Goal: Task Accomplishment & Management: Manage account settings

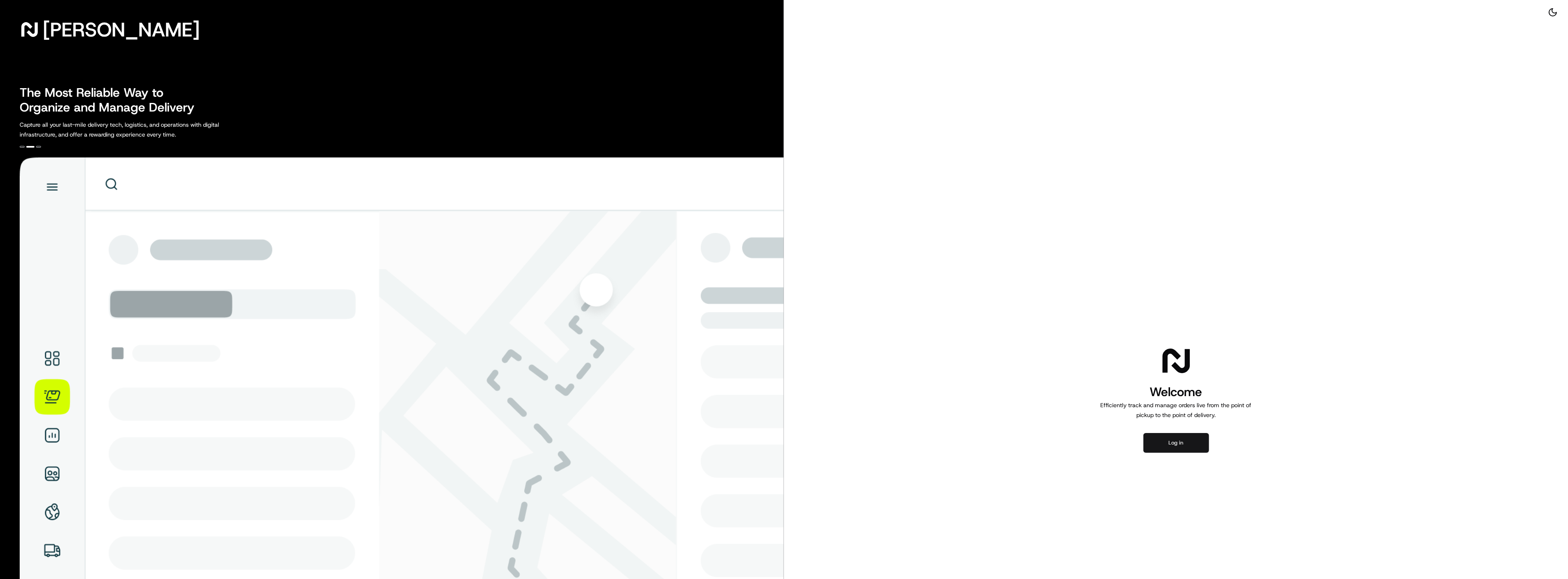
click at [1164, 440] on button "Log in" at bounding box center [1176, 443] width 66 height 19
